Goal: Subscribe to service/newsletter

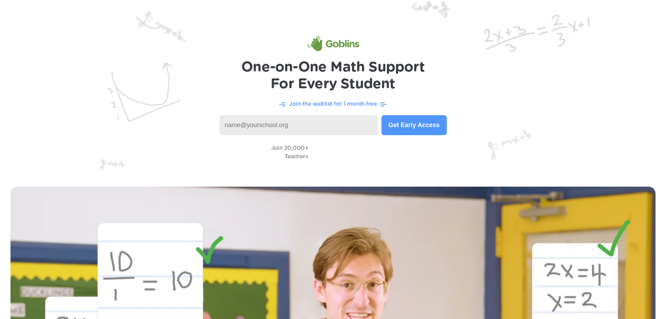
click at [329, 124] on input at bounding box center [299, 125] width 159 height 20
type input "[EMAIL_ADDRESS][PERSON_NAME][DOMAIN_NAME]"
click at [428, 119] on button "Get Early Access" at bounding box center [414, 125] width 65 height 20
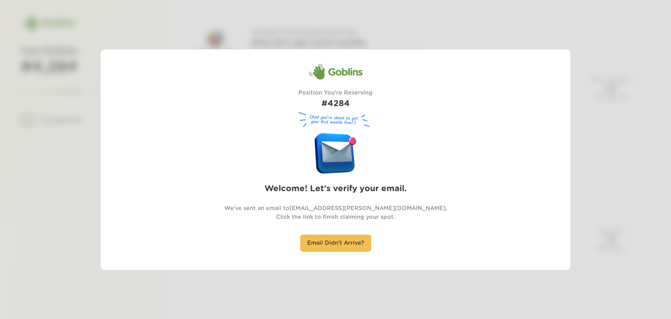
click at [620, 132] on div at bounding box center [335, 159] width 671 height 319
click at [173, 40] on div at bounding box center [335, 159] width 671 height 319
